Goal: Check status: Check status

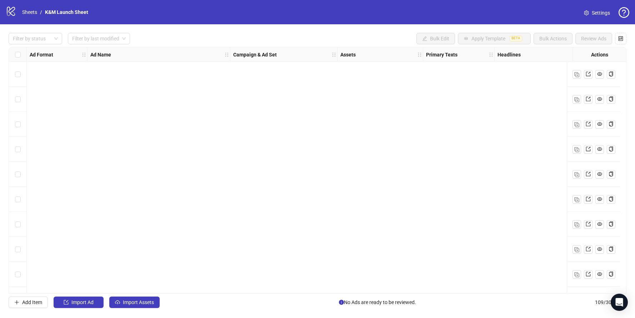
scroll to position [2498, 0]
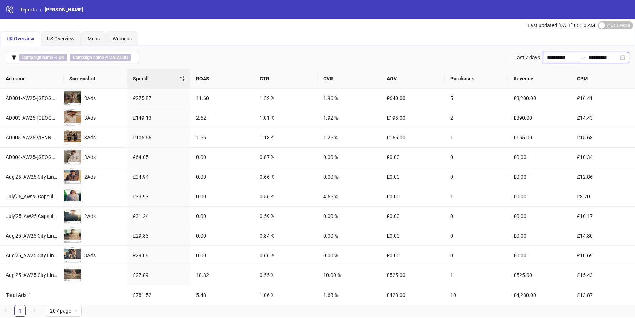
click at [550, 58] on input "**********" at bounding box center [563, 58] width 30 height 8
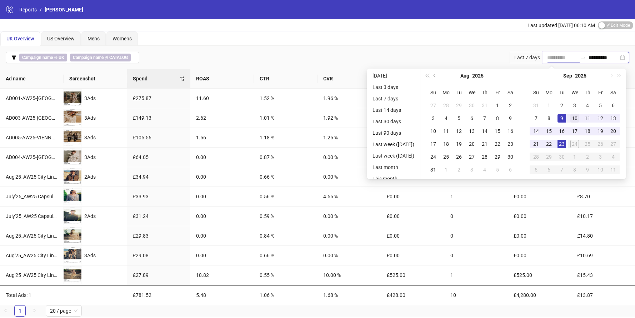
type input "**********"
click at [579, 119] on div "10" at bounding box center [575, 118] width 9 height 9
type input "**********"
click at [562, 142] on div "23" at bounding box center [562, 144] width 9 height 9
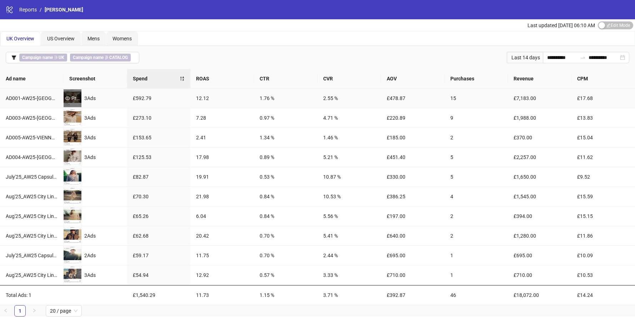
click at [69, 97] on icon "eye" at bounding box center [67, 98] width 5 height 5
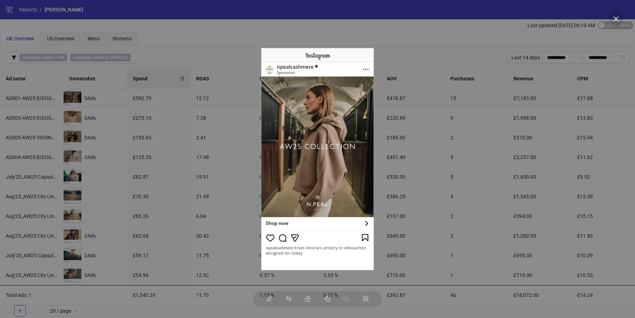
click at [170, 147] on div at bounding box center [317, 159] width 635 height 318
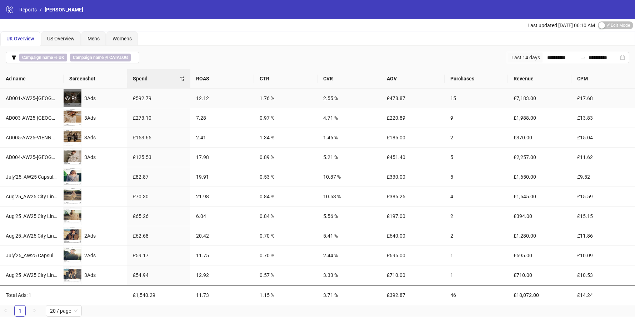
click at [71, 96] on div "Preview" at bounding box center [73, 98] width 18 height 8
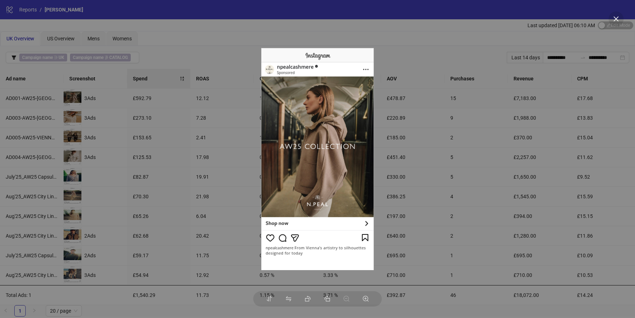
click at [69, 116] on div at bounding box center [317, 159] width 635 height 318
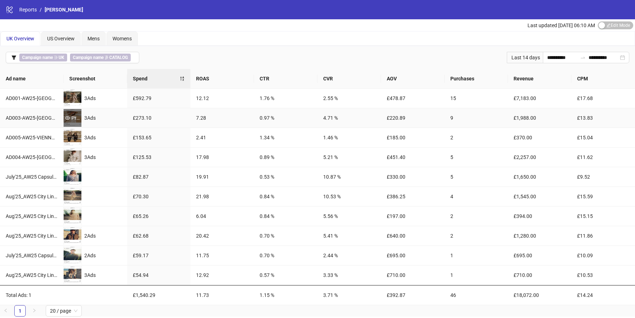
click at [74, 120] on div "Preview" at bounding box center [73, 118] width 18 height 8
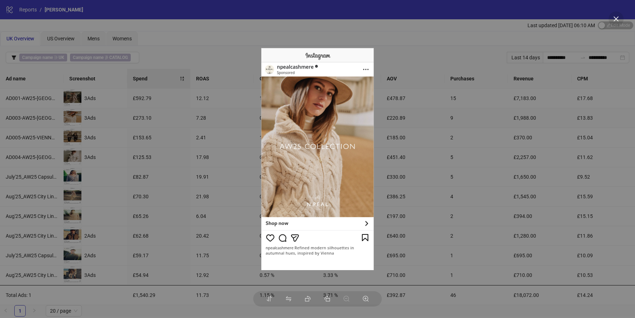
click at [113, 117] on div at bounding box center [317, 159] width 635 height 318
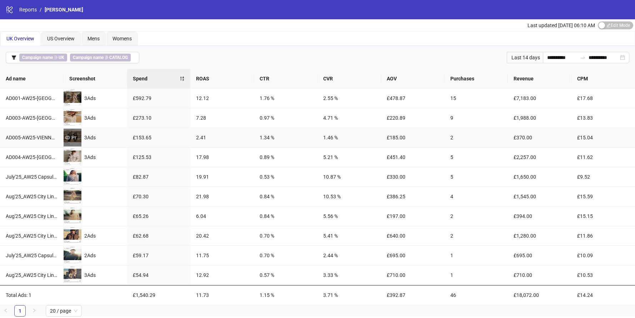
click at [71, 143] on div "Preview" at bounding box center [73, 138] width 18 height 18
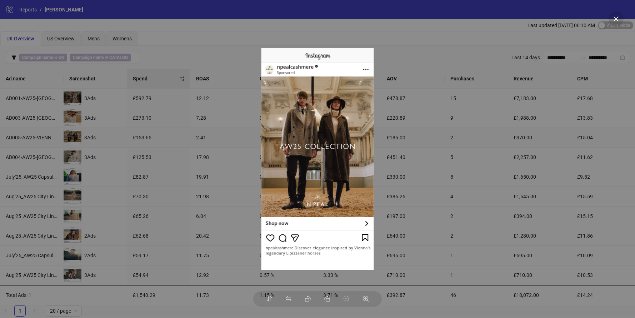
click at [124, 135] on div at bounding box center [317, 159] width 635 height 318
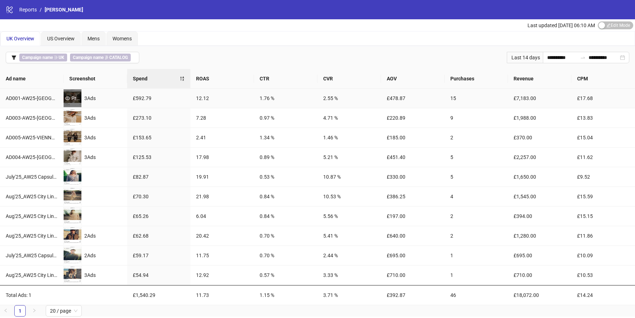
click at [70, 95] on div "Preview" at bounding box center [73, 98] width 18 height 8
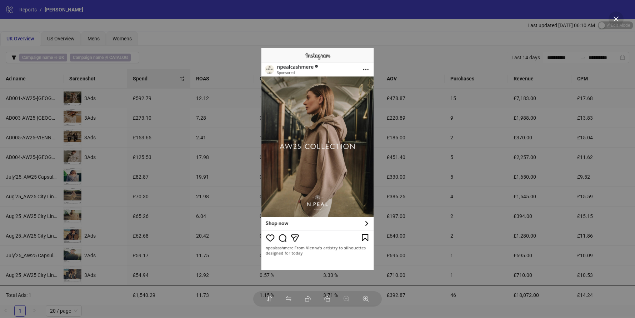
click at [160, 132] on div at bounding box center [317, 159] width 635 height 318
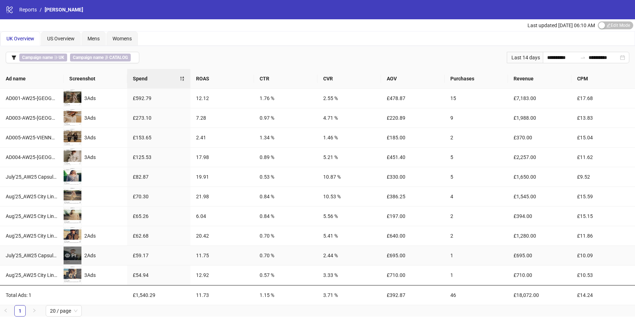
click at [78, 253] on div "Preview" at bounding box center [73, 256] width 18 height 8
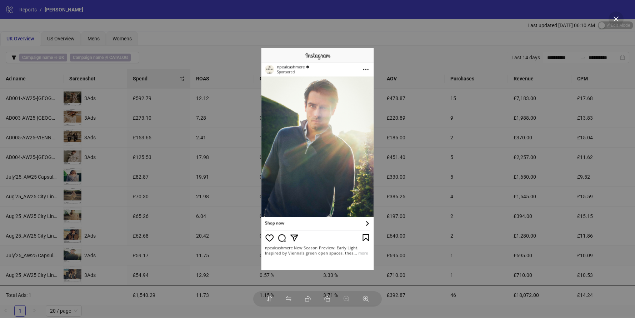
click at [210, 148] on div at bounding box center [317, 159] width 635 height 318
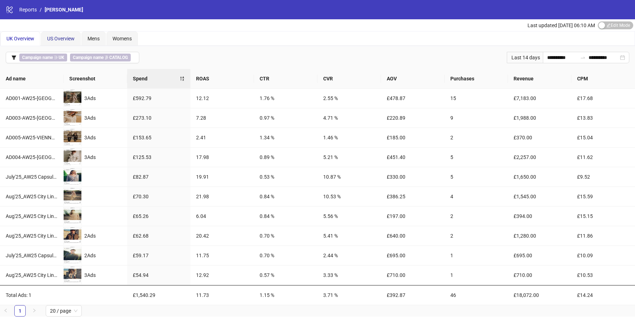
click at [51, 39] on span "US Overview" at bounding box center [61, 39] width 28 height 6
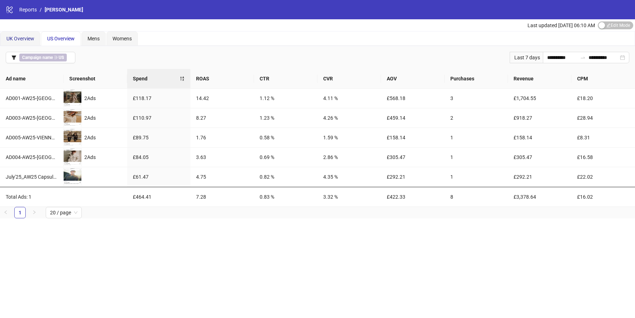
click at [23, 36] on span "UK Overview" at bounding box center [20, 39] width 28 height 6
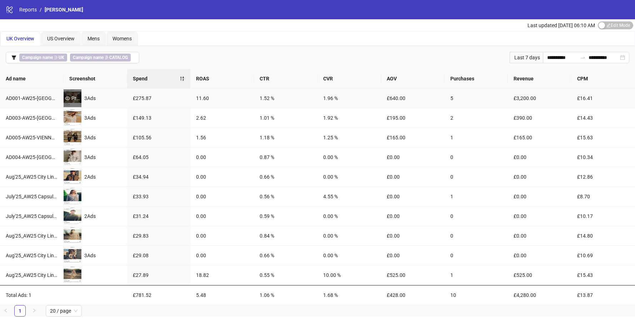
click at [75, 99] on div "Preview" at bounding box center [73, 98] width 18 height 8
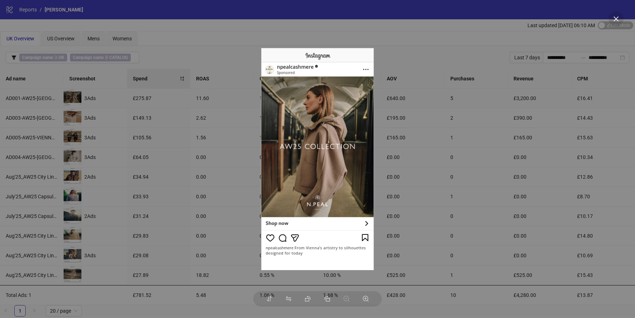
click at [222, 173] on div at bounding box center [317, 159] width 635 height 318
